Goal: Task Accomplishment & Management: Use online tool/utility

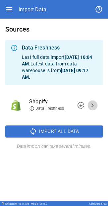
click at [34, 1] on span "chevron_right" at bounding box center [93, 105] width 8 height 8
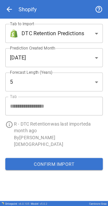
click at [34, 1] on button "Confirm Import" at bounding box center [54, 164] width 98 height 12
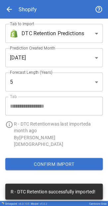
click at [34, 1] on body "**********" at bounding box center [54, 103] width 108 height 206
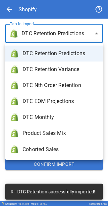
click at [34, 1] on span "DTC Monthly" at bounding box center [60, 117] width 75 height 8
type input "**********"
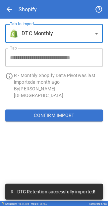
click at [34, 1] on button "Confirm Import" at bounding box center [54, 115] width 98 height 12
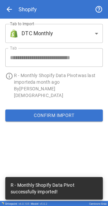
click at [34, 1] on body "**********" at bounding box center [54, 103] width 108 height 206
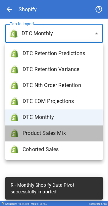
click at [34, 1] on li "Product Sales Mix" at bounding box center [54, 133] width 98 height 16
type input "**********"
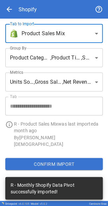
click at [34, 1] on body "**********" at bounding box center [54, 103] width 108 height 206
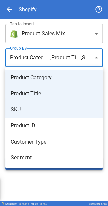
click at [34, 0] on div at bounding box center [54, 103] width 108 height 206
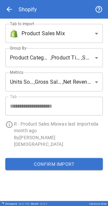
click at [34, 1] on body "**********" at bounding box center [54, 103] width 108 height 206
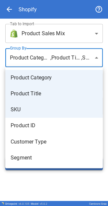
click at [34, 1] on div at bounding box center [54, 103] width 108 height 206
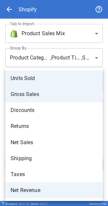
click at [34, 1] on body "**********" at bounding box center [54, 103] width 108 height 206
click at [34, 1] on div at bounding box center [54, 103] width 108 height 206
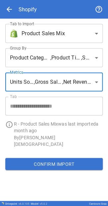
click at [34, 1] on button "Confirm Import" at bounding box center [54, 164] width 98 height 12
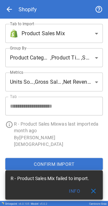
click at [34, 1] on button "Confirm Import" at bounding box center [54, 164] width 98 height 12
click at [34, 1] on button "close" at bounding box center [93, 190] width 13 height 13
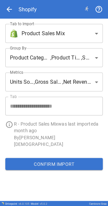
drag, startPoint x: 85, startPoint y: 6, endPoint x: 88, endPoint y: 9, distance: 4.3
click at [34, 1] on icon at bounding box center [86, 8] width 5 height 5
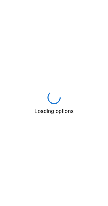
click at [47, 75] on div "Loading options" at bounding box center [54, 103] width 108 height 206
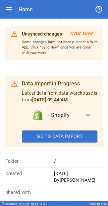
scroll to position [47, 0]
click at [9, 14] on div "Home" at bounding box center [54, 9] width 98 height 19
click at [9, 5] on div "Home" at bounding box center [54, 9] width 98 height 19
click at [9, 8] on icon "button" at bounding box center [9, 9] width 6 height 4
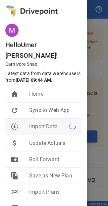
click at [49, 123] on span "Import Data" at bounding box center [49, 127] width 40 height 8
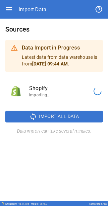
click at [38, 96] on p "Importing..." at bounding box center [58, 95] width 58 height 6
click at [58, 72] on div "Sources Data Import in Progress Latest data from data warehouse is from Aug 20,…" at bounding box center [54, 80] width 108 height 122
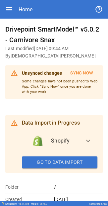
click at [34, 1] on li "Shopify" at bounding box center [55, 141] width 57 height 16
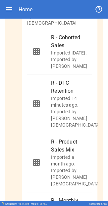
scroll to position [133, 0]
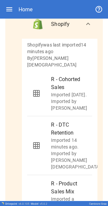
click at [10, 1] on div "Home" at bounding box center [54, 9] width 98 height 19
click at [9, 1] on icon "button" at bounding box center [9, 9] width 8 height 8
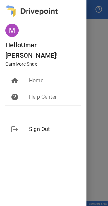
scroll to position [0, 0]
click at [34, 1] on div at bounding box center [54, 103] width 108 height 206
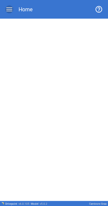
click at [8, 1] on icon "button" at bounding box center [9, 9] width 8 height 8
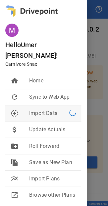
click at [34, 1] on span "Import Data" at bounding box center [49, 113] width 40 height 8
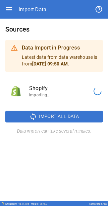
click at [34, 1] on span "Shopify" at bounding box center [58, 88] width 58 height 8
click at [6, 1] on icon "button" at bounding box center [9, 9] width 8 height 8
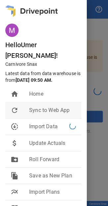
click at [34, 1] on li "refresh Sync to Web App" at bounding box center [43, 110] width 76 height 16
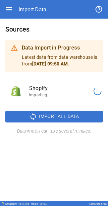
click at [12, 1] on div "Import Data" at bounding box center [54, 9] width 98 height 19
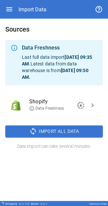
click at [13, 1] on div "Import Data" at bounding box center [54, 9] width 98 height 19
click at [11, 1] on icon "button" at bounding box center [9, 9] width 8 height 8
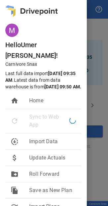
drag, startPoint x: 38, startPoint y: 102, endPoint x: 25, endPoint y: 81, distance: 24.5
click at [34, 1] on li "home Home" at bounding box center [43, 101] width 76 height 16
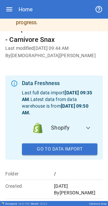
scroll to position [25, 0]
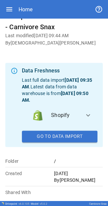
click at [34, 1] on span "expand_more" at bounding box center [88, 115] width 8 height 8
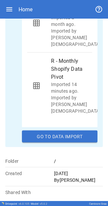
scroll to position [312, 0]
click at [10, 1] on div "Home" at bounding box center [54, 9] width 98 height 19
click at [10, 1] on icon "button" at bounding box center [9, 9] width 8 height 8
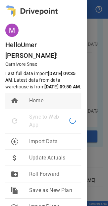
click at [34, 1] on span "Home" at bounding box center [52, 101] width 47 height 8
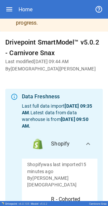
scroll to position [0, 0]
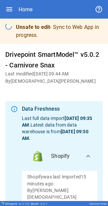
click at [10, 1] on div "Home" at bounding box center [54, 9] width 98 height 19
click at [9, 1] on icon "button" at bounding box center [9, 9] width 8 height 8
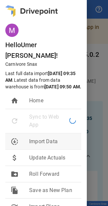
click at [34, 1] on span "Import Data" at bounding box center [52, 141] width 47 height 8
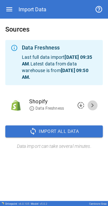
click at [34, 1] on span "chevron_right" at bounding box center [93, 105] width 8 height 8
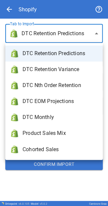
click at [34, 1] on body "**********" at bounding box center [54, 103] width 108 height 206
click at [34, 1] on span "DTC Monthly" at bounding box center [60, 117] width 75 height 8
type input "**********"
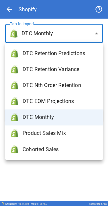
click at [34, 1] on body "**********" at bounding box center [54, 103] width 108 height 206
click at [34, 1] on span "Product Sales Mix" at bounding box center [60, 133] width 75 height 8
type input "**********"
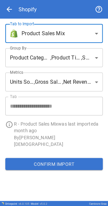
click at [34, 1] on p "By Umer Muhammed" at bounding box center [58, 140] width 89 height 13
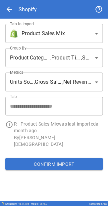
click at [34, 1] on button "Confirm Import" at bounding box center [54, 164] width 98 height 12
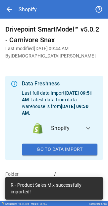
click at [5, 1] on span "arrow_back" at bounding box center [9, 9] width 8 height 8
click at [11, 1] on icon "button" at bounding box center [9, 9] width 6 height 4
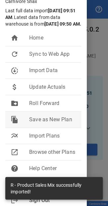
scroll to position [66, 0]
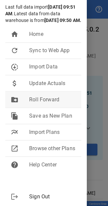
click at [34, 1] on span "Roll Forward" at bounding box center [52, 99] width 47 height 8
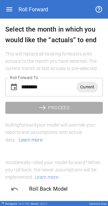
click at [34, 1] on input "********" at bounding box center [48, 87] width 55 height 19
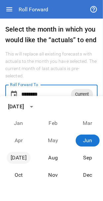
click at [16, 1] on button "Jul" at bounding box center [19, 158] width 24 height 12
type input "********"
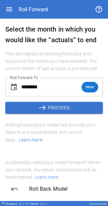
click at [34, 1] on button "east PROCEED" at bounding box center [54, 108] width 98 height 12
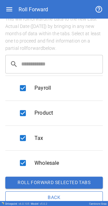
scroll to position [57, 0]
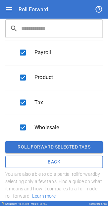
click at [34, 1] on button "Roll forward selected tabs" at bounding box center [54, 147] width 98 height 12
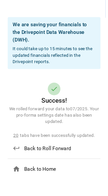
scroll to position [0, 0]
